Goal: Task Accomplishment & Management: Complete application form

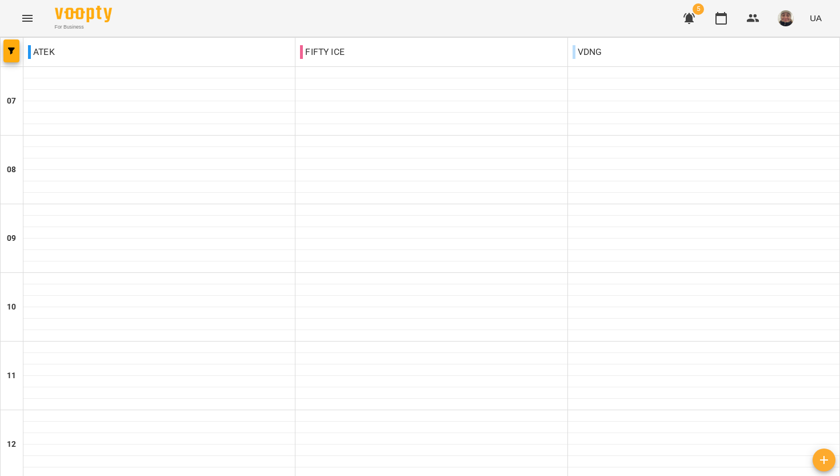
scroll to position [477, 0]
click at [75, 7] on img at bounding box center [83, 14] width 57 height 17
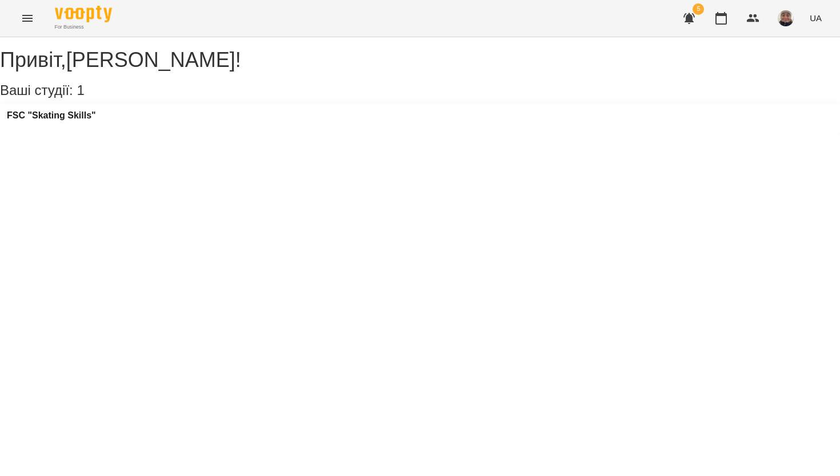
click at [691, 18] on icon "button" at bounding box center [689, 18] width 11 height 11
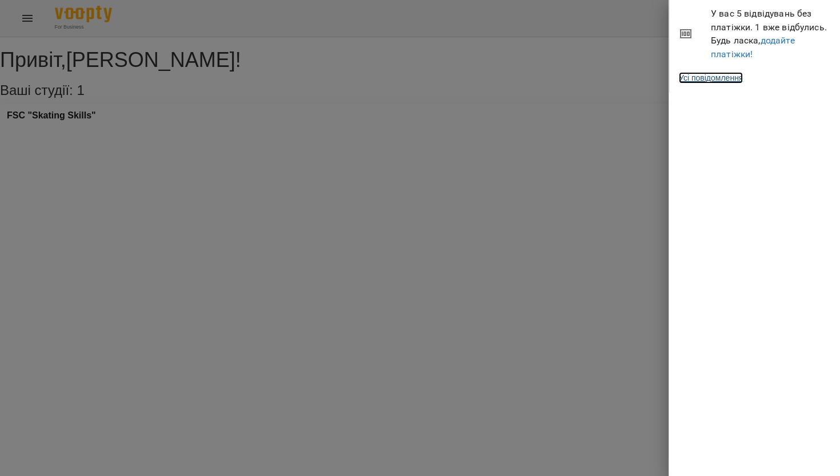
click at [738, 83] on link "Усі повідомлення" at bounding box center [711, 77] width 64 height 11
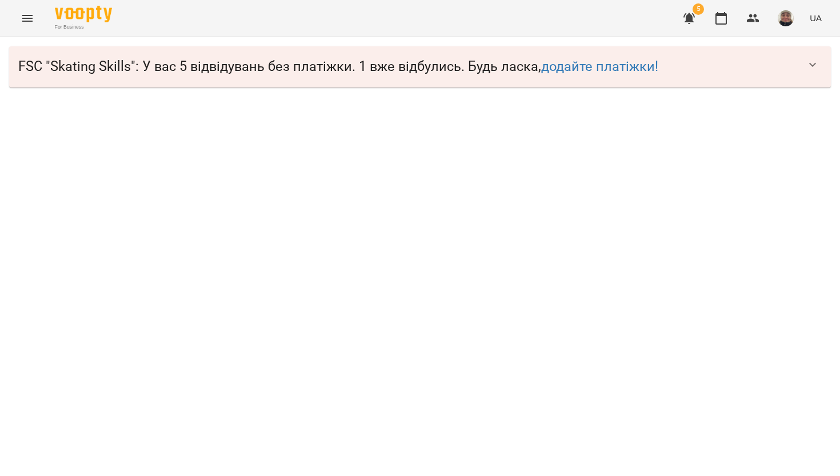
click at [813, 63] on icon "button" at bounding box center [813, 65] width 14 height 14
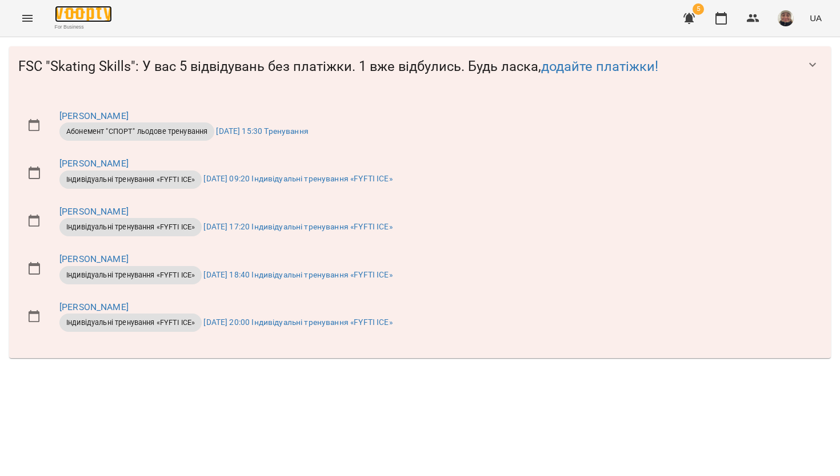
click at [68, 18] on img at bounding box center [83, 14] width 57 height 17
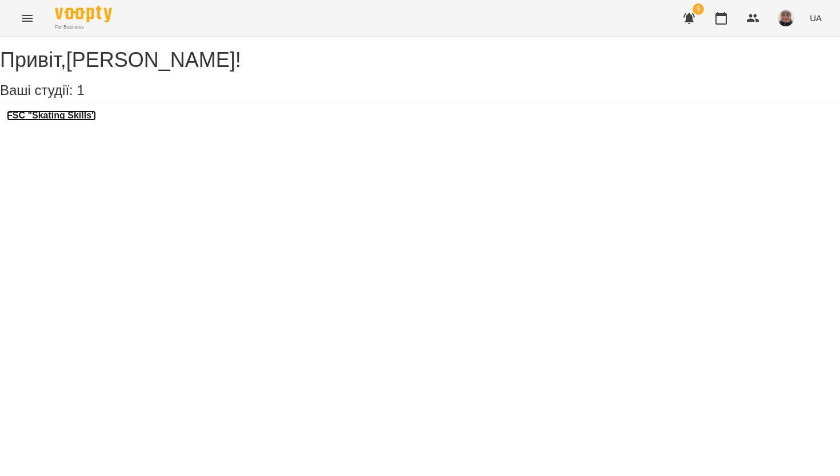
click at [66, 121] on h3 "FSC "Skating Skills"" at bounding box center [51, 115] width 89 height 10
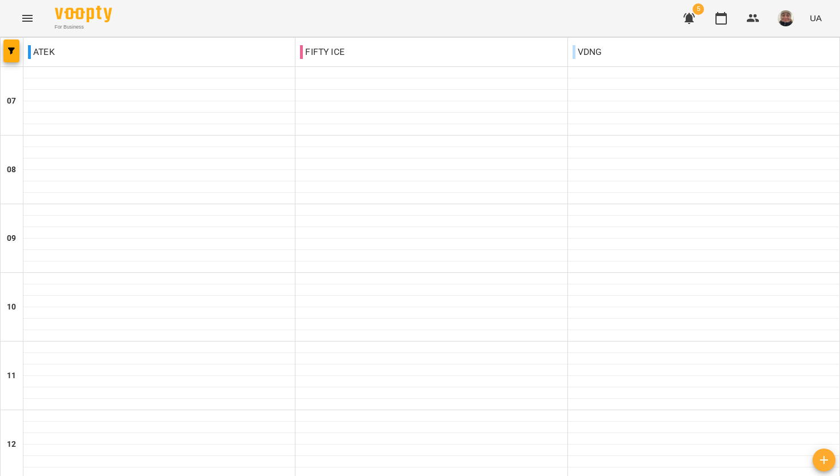
scroll to position [497, 0]
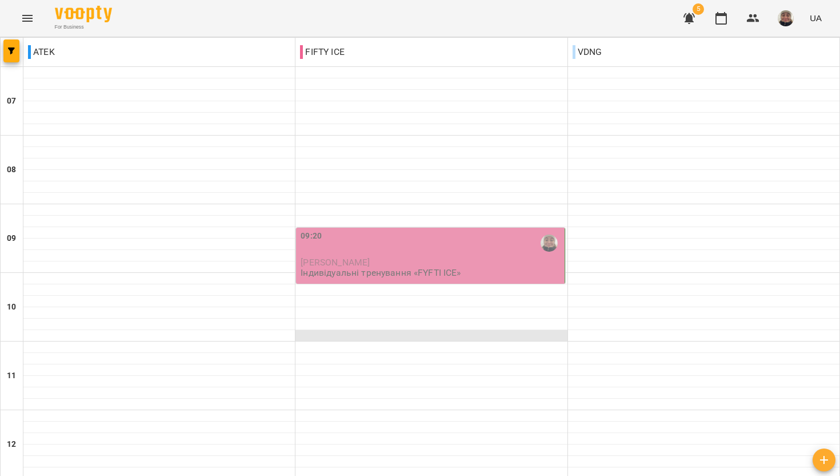
scroll to position [696, 0]
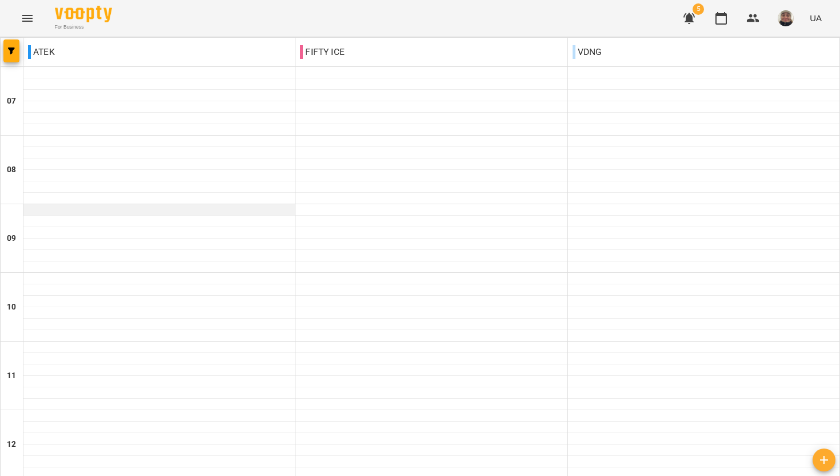
scroll to position [417, 0]
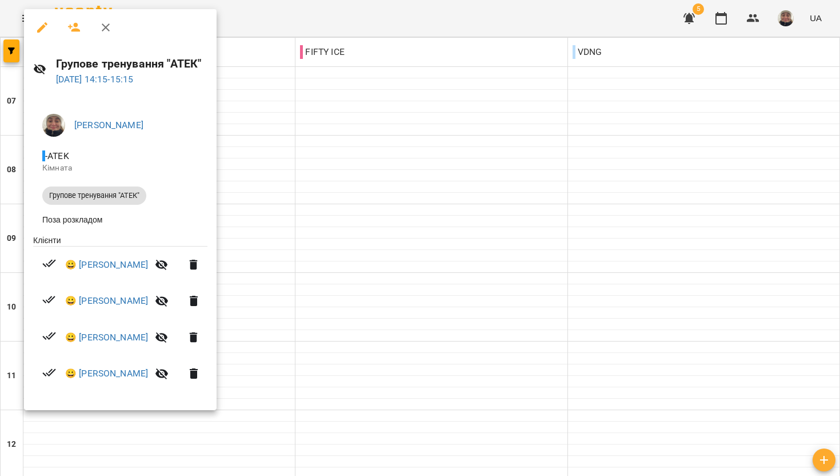
click at [382, 208] on div at bounding box center [420, 238] width 840 height 476
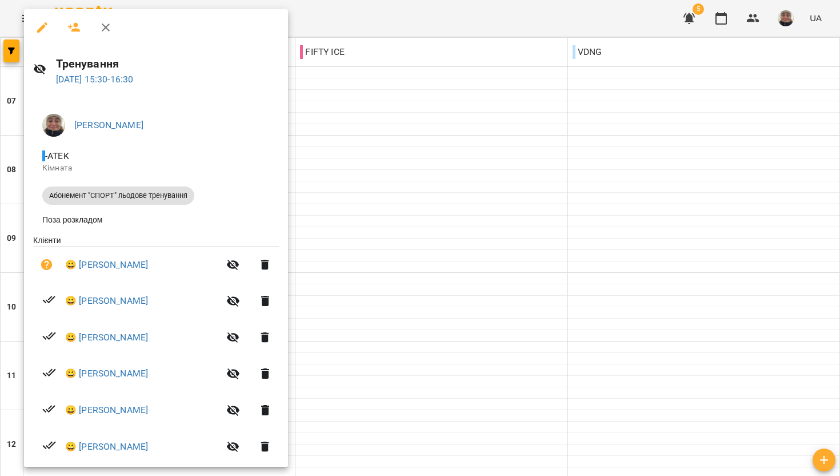
click at [302, 16] on div at bounding box center [420, 238] width 840 height 476
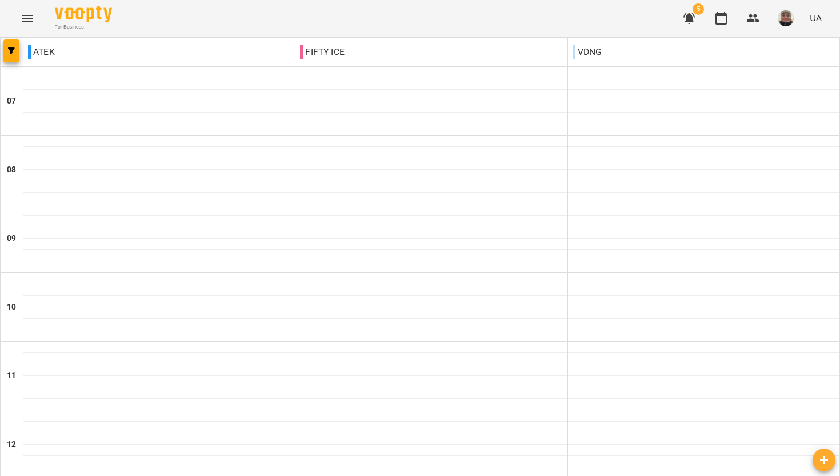
click at [693, 19] on icon "button" at bounding box center [689, 18] width 11 height 11
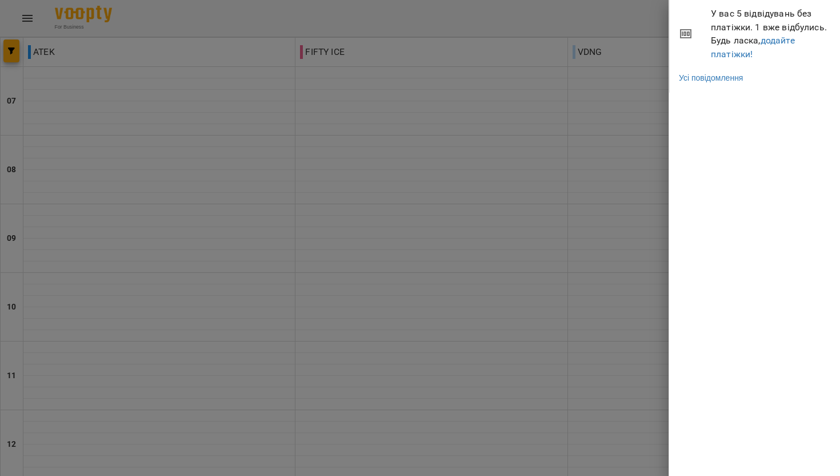
click at [629, 8] on div at bounding box center [420, 238] width 840 height 476
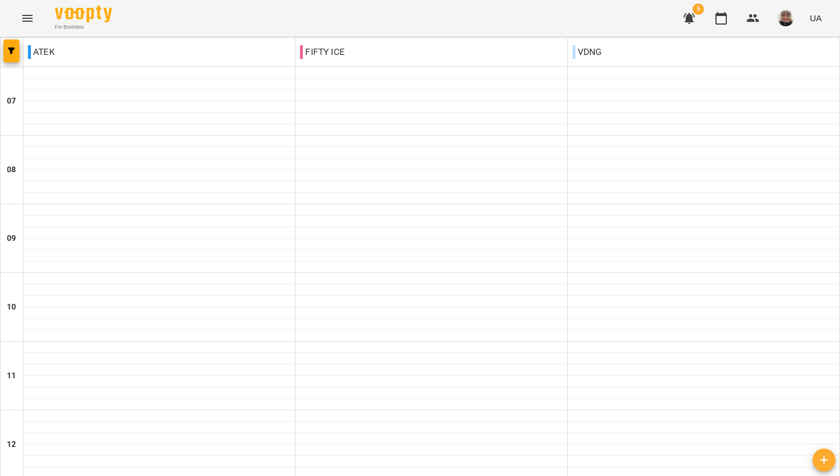
scroll to position [0, 0]
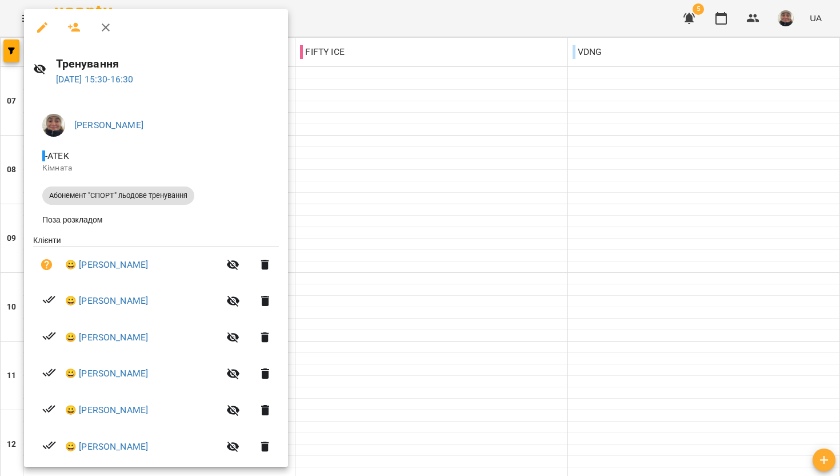
click at [388, 218] on div at bounding box center [420, 238] width 840 height 476
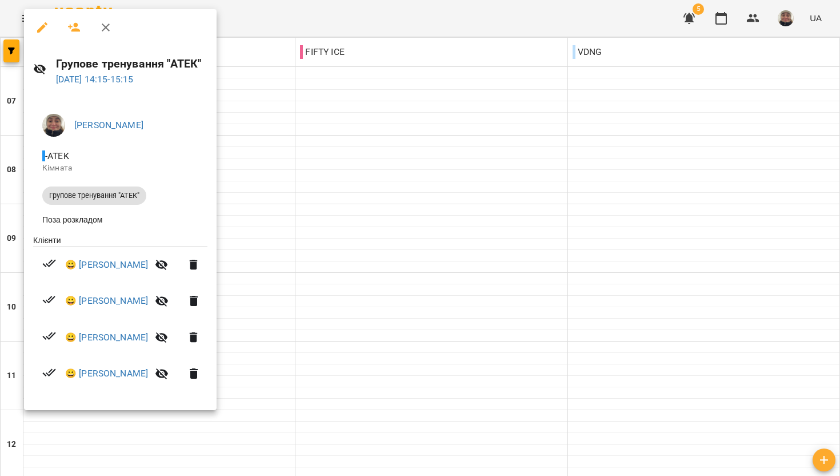
click at [378, 162] on div at bounding box center [420, 238] width 840 height 476
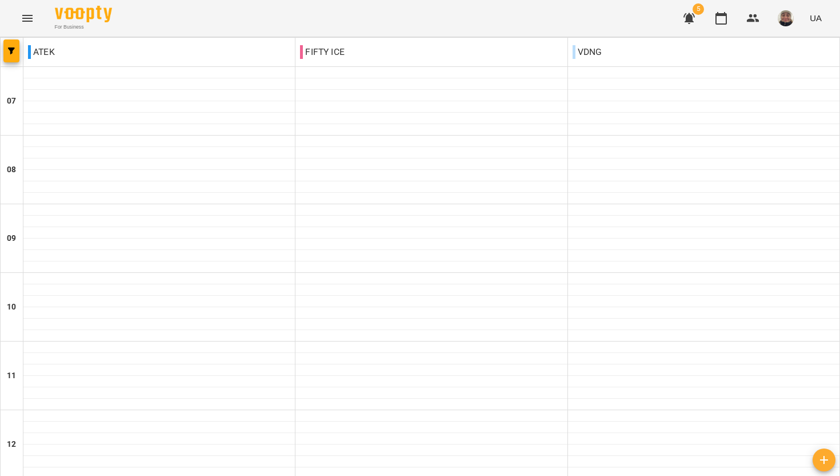
scroll to position [696, 0]
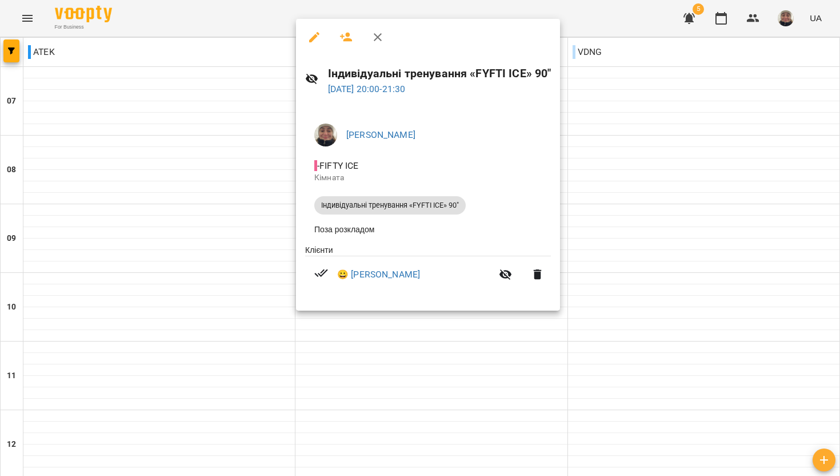
click at [142, 250] on div at bounding box center [420, 238] width 840 height 476
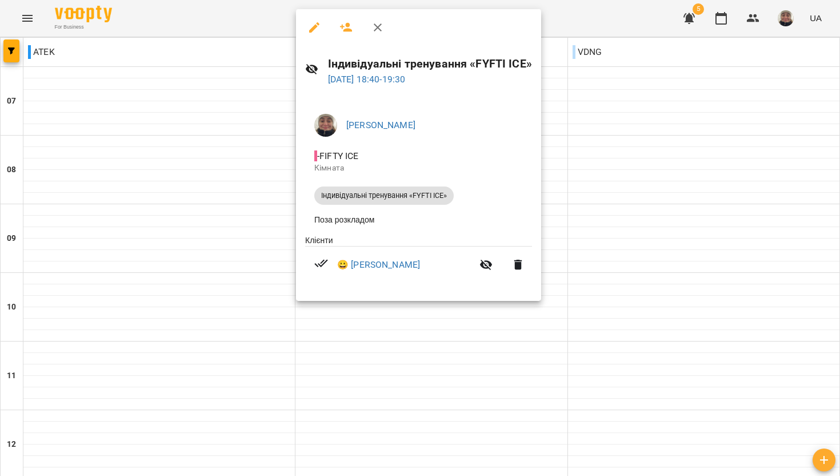
click at [189, 204] on div at bounding box center [420, 238] width 840 height 476
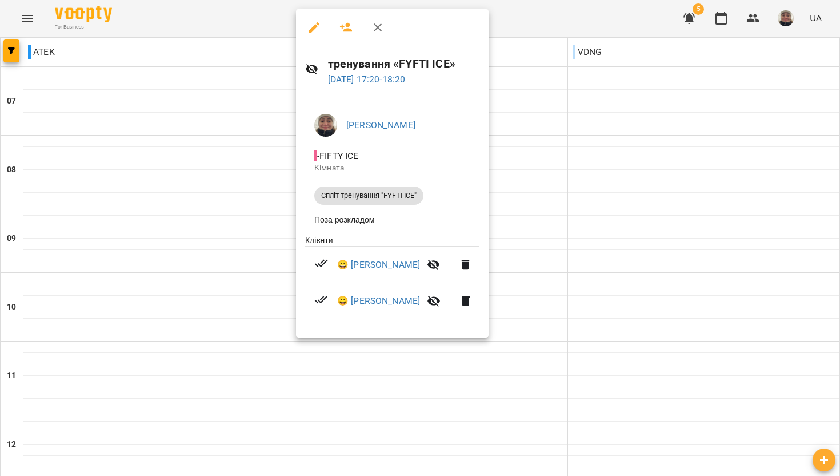
click at [210, 170] on div at bounding box center [420, 238] width 840 height 476
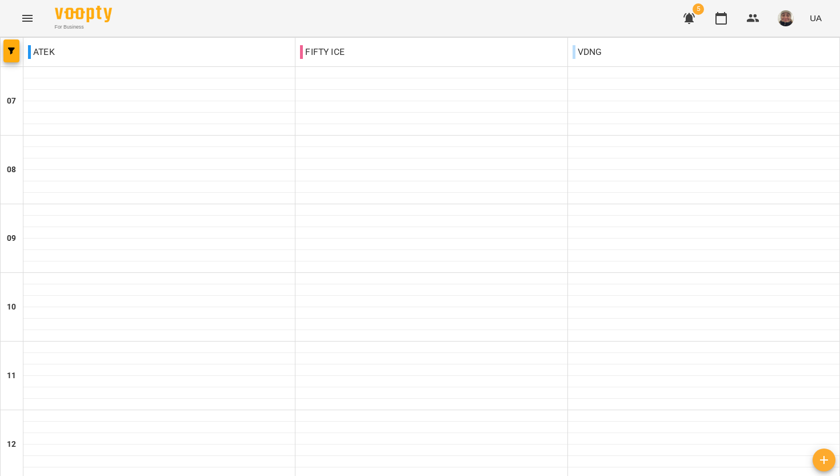
scroll to position [0, 0]
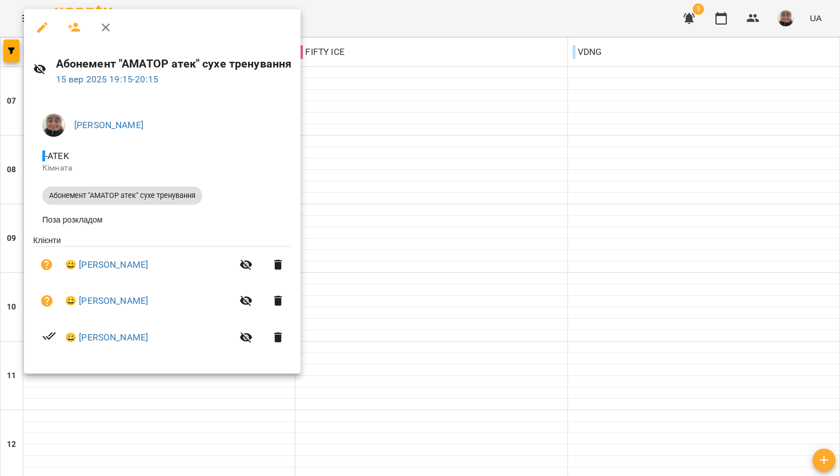
click at [345, 21] on div at bounding box center [420, 238] width 840 height 476
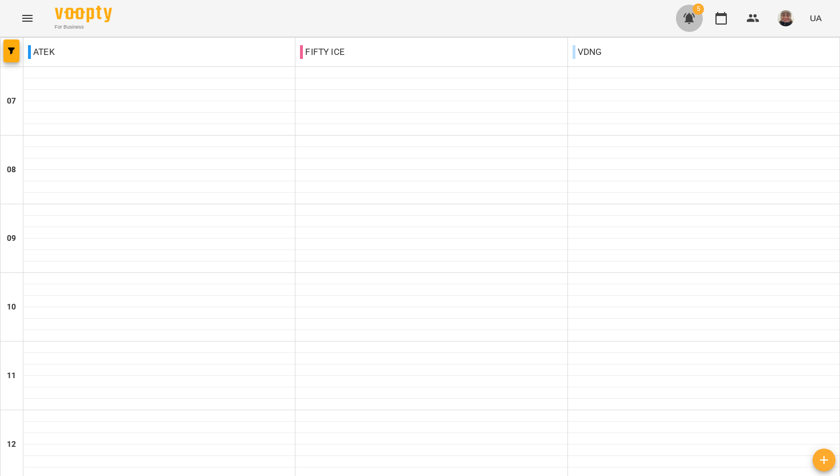
click at [698, 19] on button "button" at bounding box center [689, 18] width 27 height 27
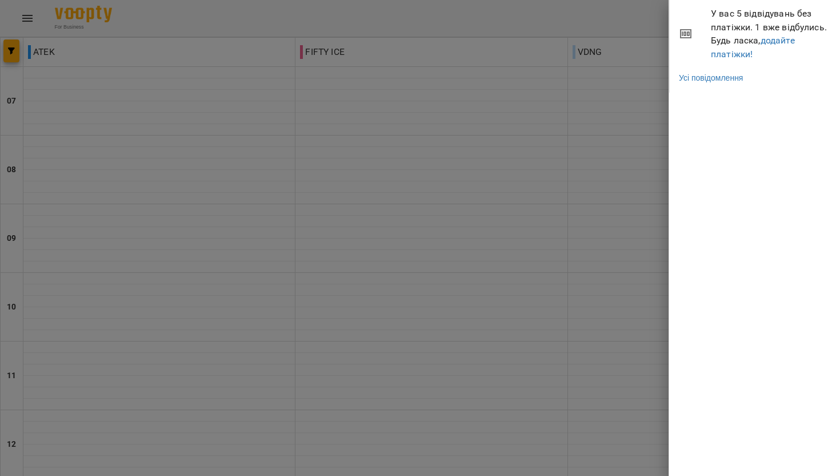
click at [610, 19] on div at bounding box center [420, 238] width 840 height 476
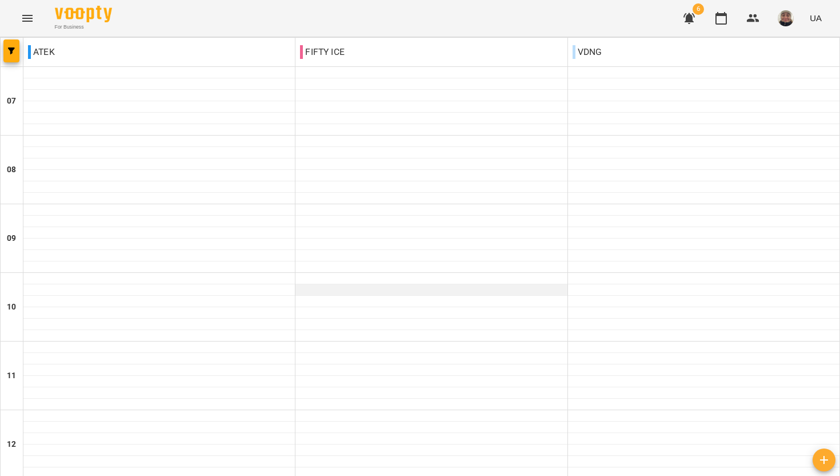
scroll to position [0, 0]
click at [693, 20] on icon "button" at bounding box center [689, 18] width 11 height 11
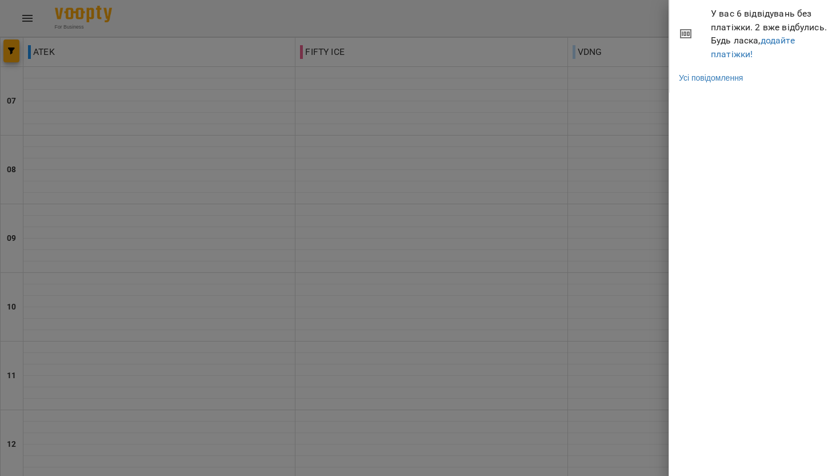
click at [608, 25] on div at bounding box center [420, 238] width 840 height 476
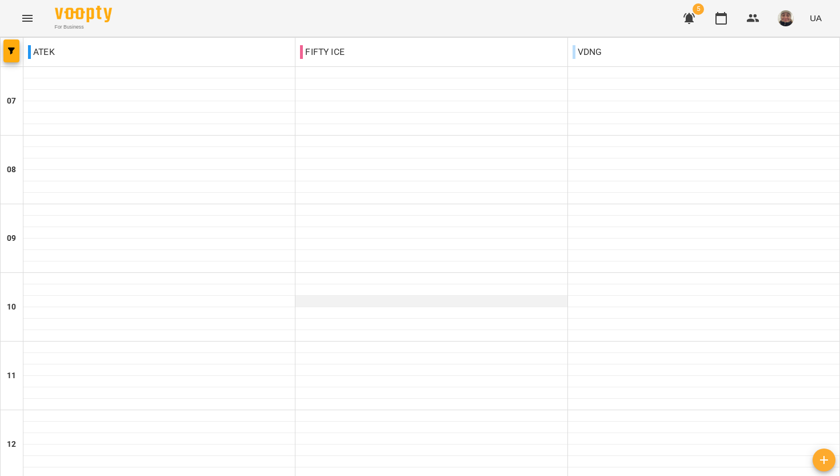
scroll to position [696, 0]
click at [75, 3] on div "For Business 5 UA" at bounding box center [420, 18] width 840 height 37
click at [73, 33] on div "For Business 5 UA" at bounding box center [420, 18] width 840 height 37
click at [76, 23] on span "For Business" at bounding box center [83, 26] width 57 height 7
click at [78, 11] on img at bounding box center [83, 14] width 57 height 17
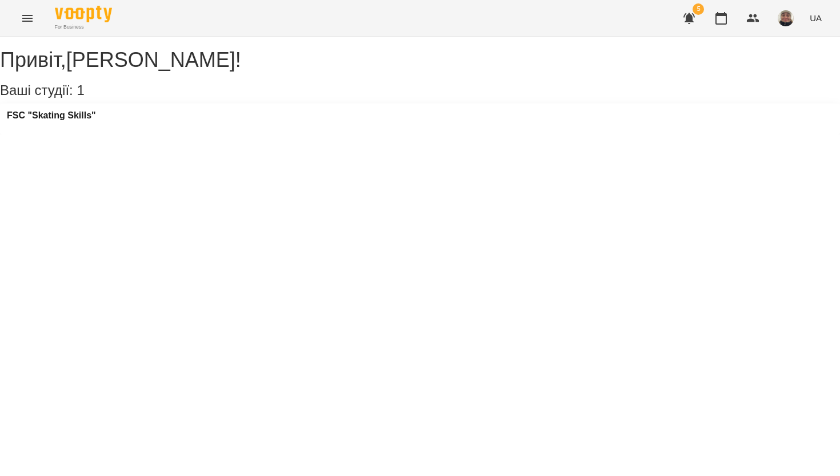
click at [781, 17] on img "button" at bounding box center [786, 18] width 16 height 16
click at [814, 17] on div at bounding box center [420, 238] width 840 height 476
click at [814, 17] on span "UA" at bounding box center [816, 18] width 12 height 12
click at [814, 17] on div at bounding box center [420, 238] width 840 height 476
click at [90, 121] on h3 "FSC "Skating Skills"" at bounding box center [51, 115] width 89 height 10
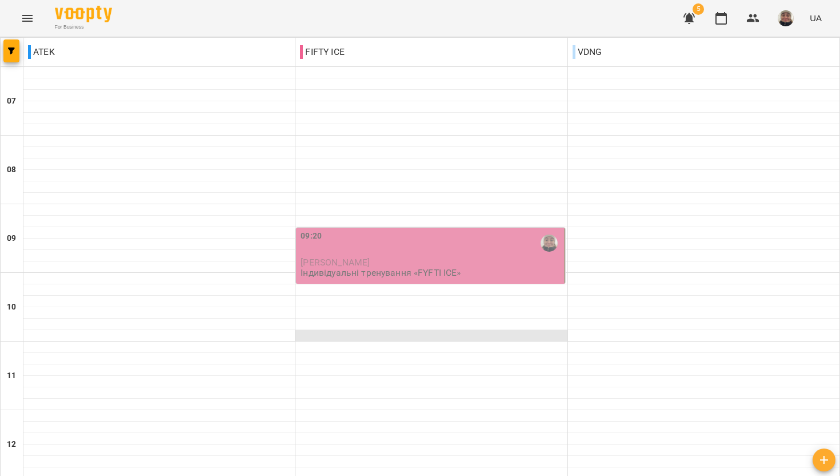
scroll to position [101, 0]
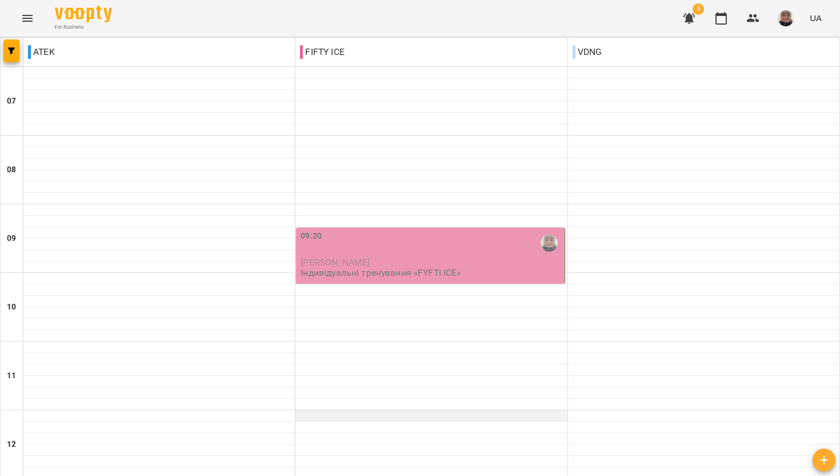
click at [350, 421] on div at bounding box center [432, 421] width 272 height 1
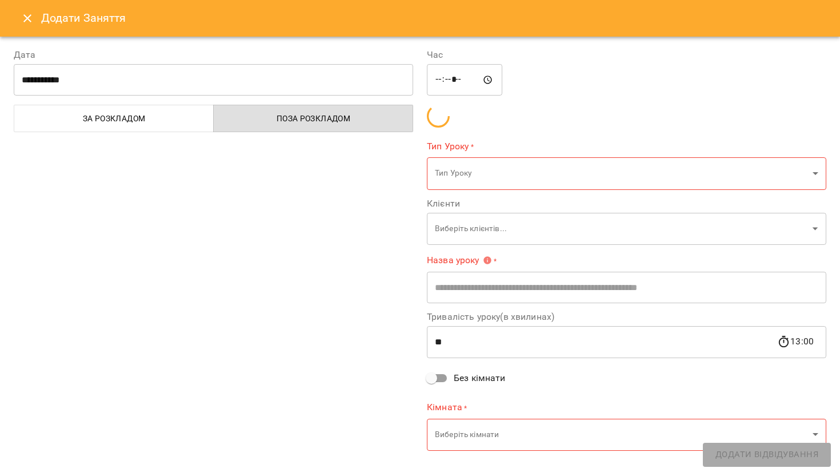
type input "**********"
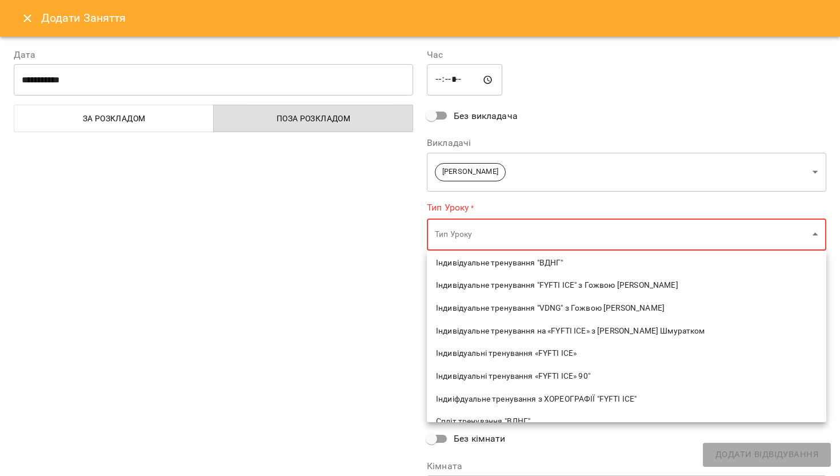
scroll to position [517, 0]
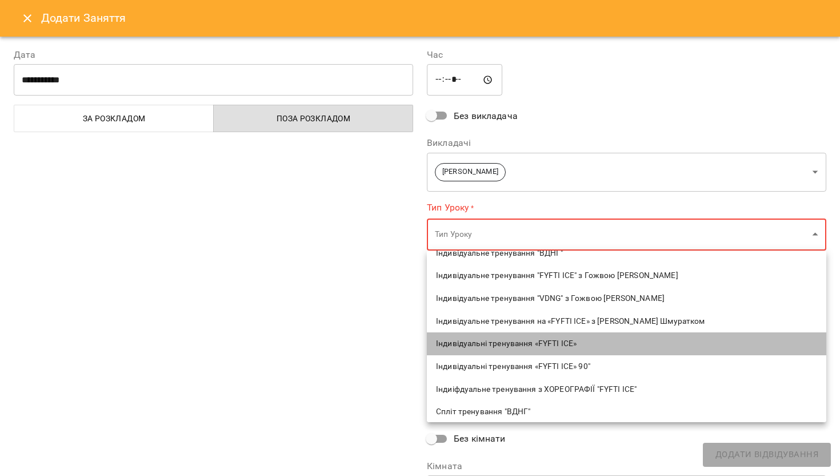
click at [469, 335] on li "Індивідуальні тренування «FYFTI ICE»" at bounding box center [627, 343] width 400 height 23
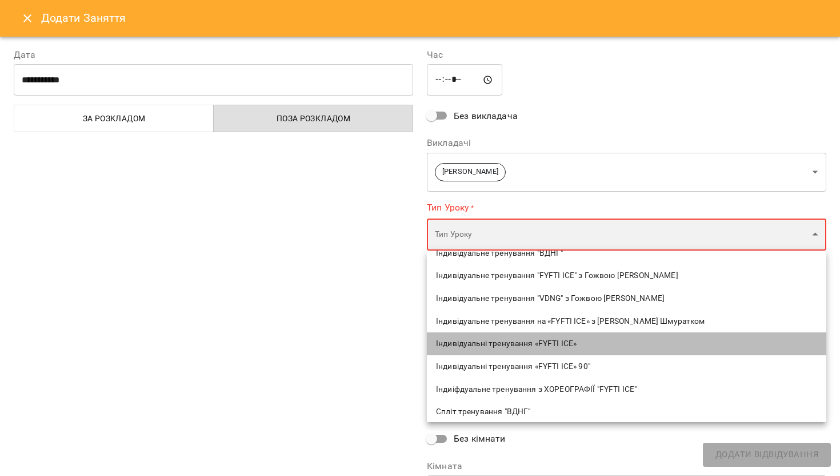
type input "**********"
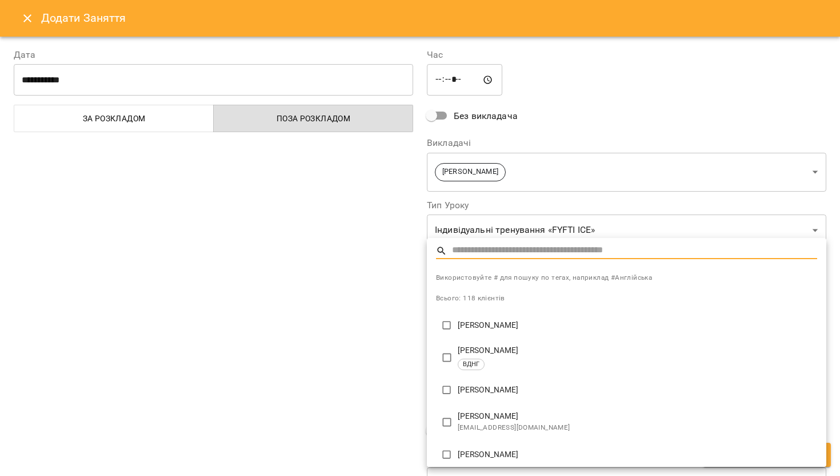
type input "*"
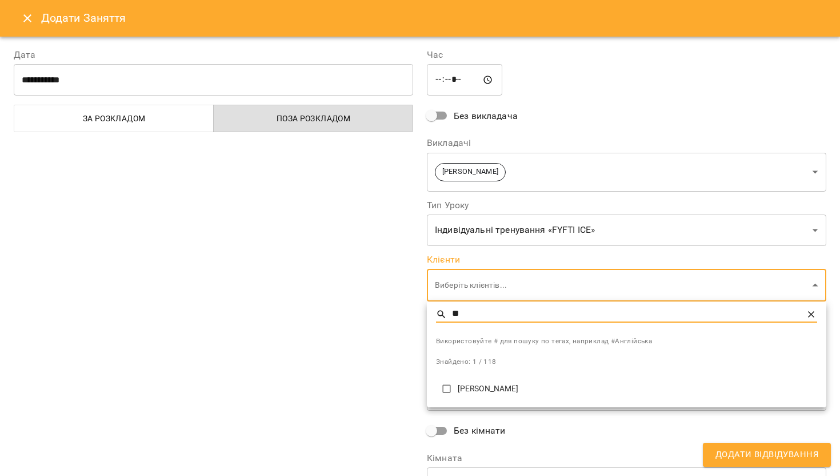
type input "**"
click at [469, 393] on p "[PERSON_NAME]" at bounding box center [638, 388] width 360 height 11
type input "**********"
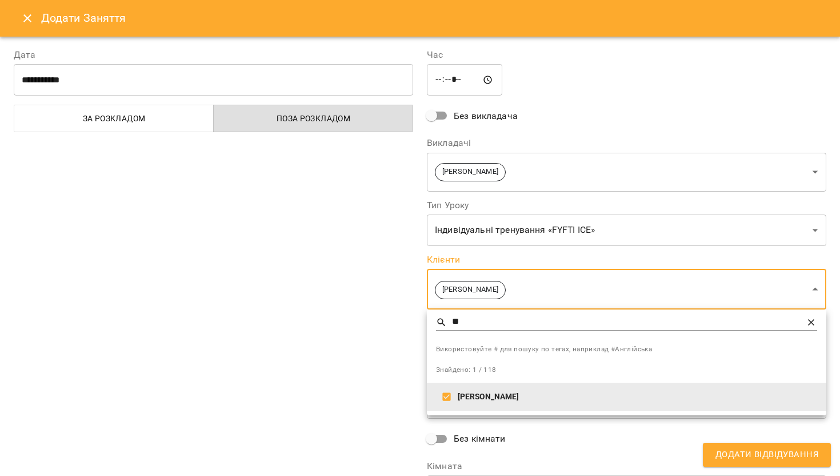
click at [396, 372] on div at bounding box center [420, 238] width 840 height 476
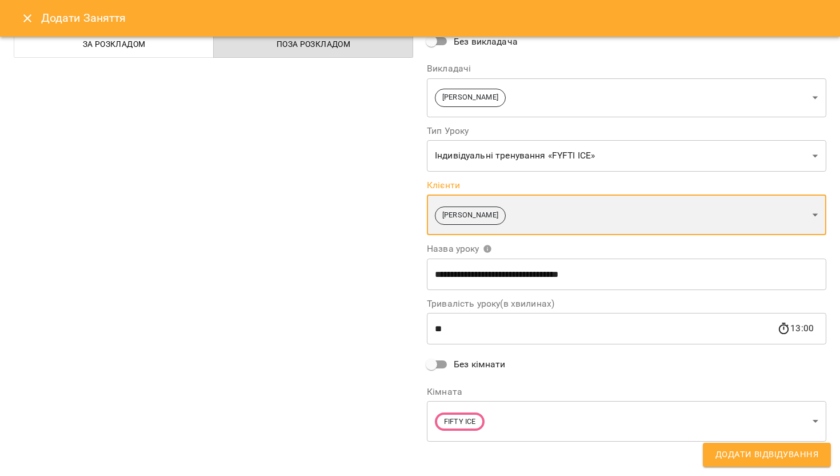
scroll to position [79, 0]
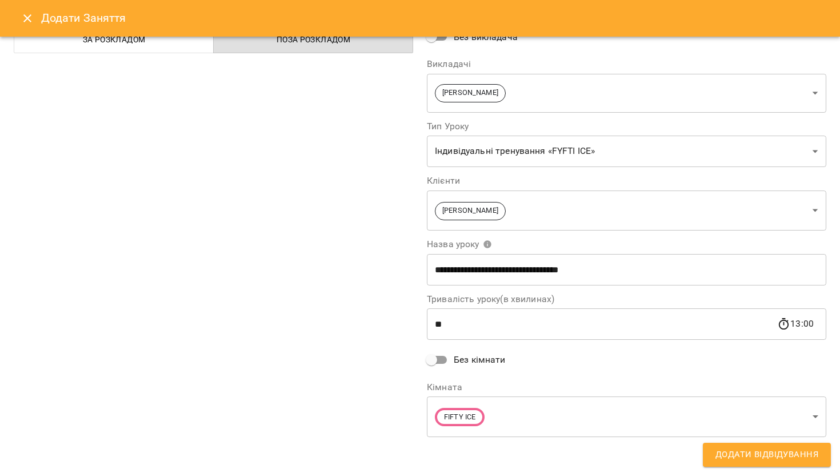
click at [810, 324] on div "13:00" at bounding box center [796, 324] width 37 height 0
click at [812, 324] on div "13:00" at bounding box center [796, 324] width 37 height 0
click at [784, 318] on icon at bounding box center [784, 324] width 10 height 12
click at [640, 322] on input "**" at bounding box center [602, 324] width 350 height 32
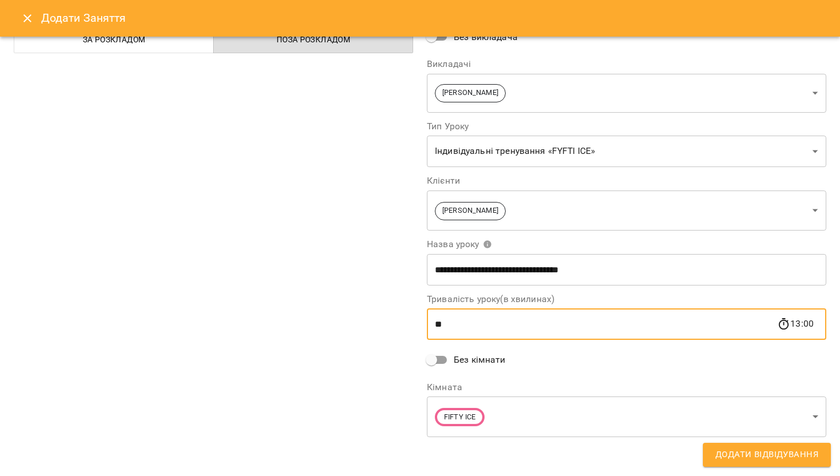
type input "*"
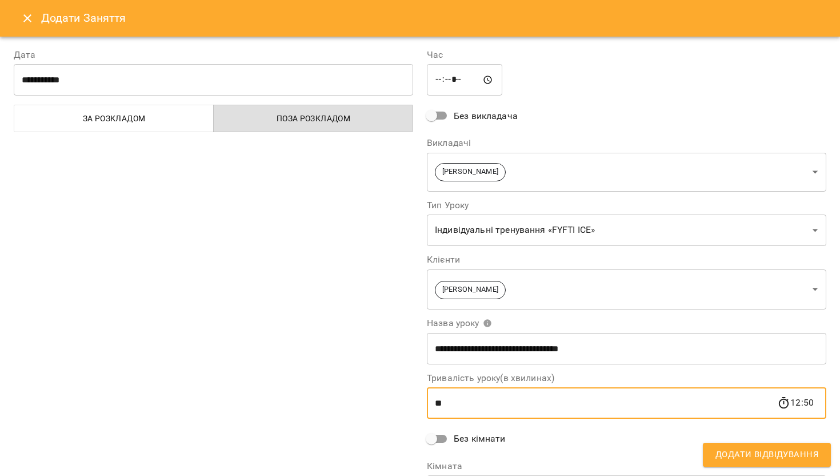
type input "**"
click at [738, 454] on span "Додати Відвідування" at bounding box center [767, 454] width 103 height 15
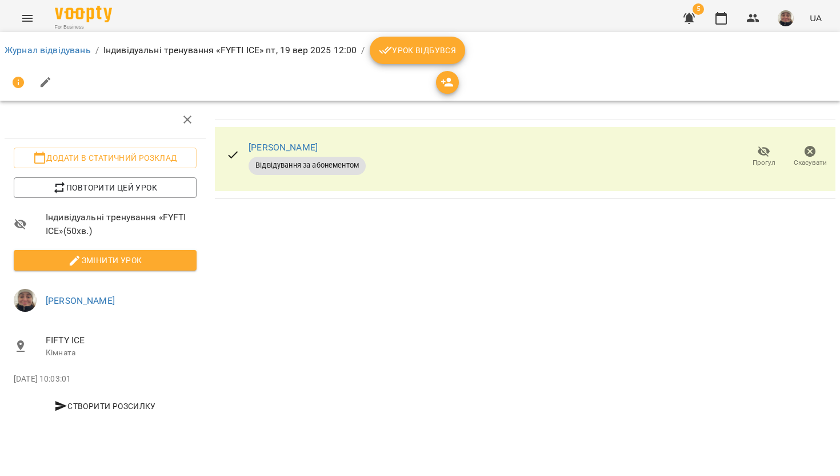
click at [261, 169] on span "Відвідування за абонементом" at bounding box center [307, 165] width 117 height 10
click at [41, 47] on link "Журнал відвідувань" at bounding box center [48, 50] width 86 height 11
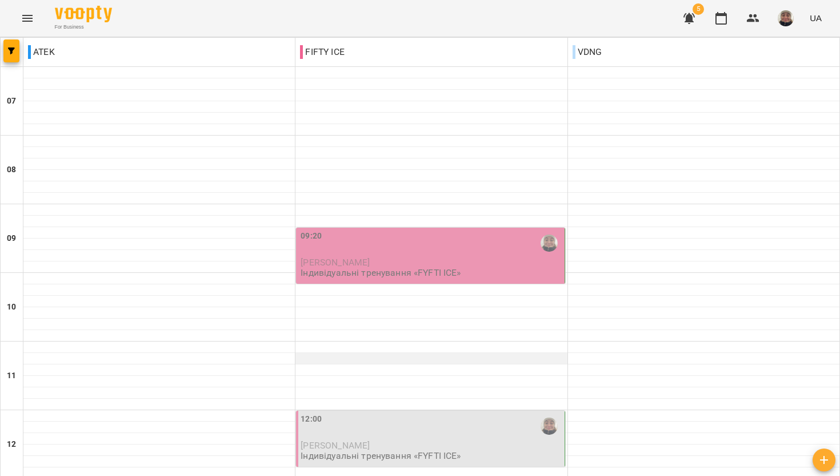
scroll to position [202, 0]
